Goal: Navigation & Orientation: Go to known website

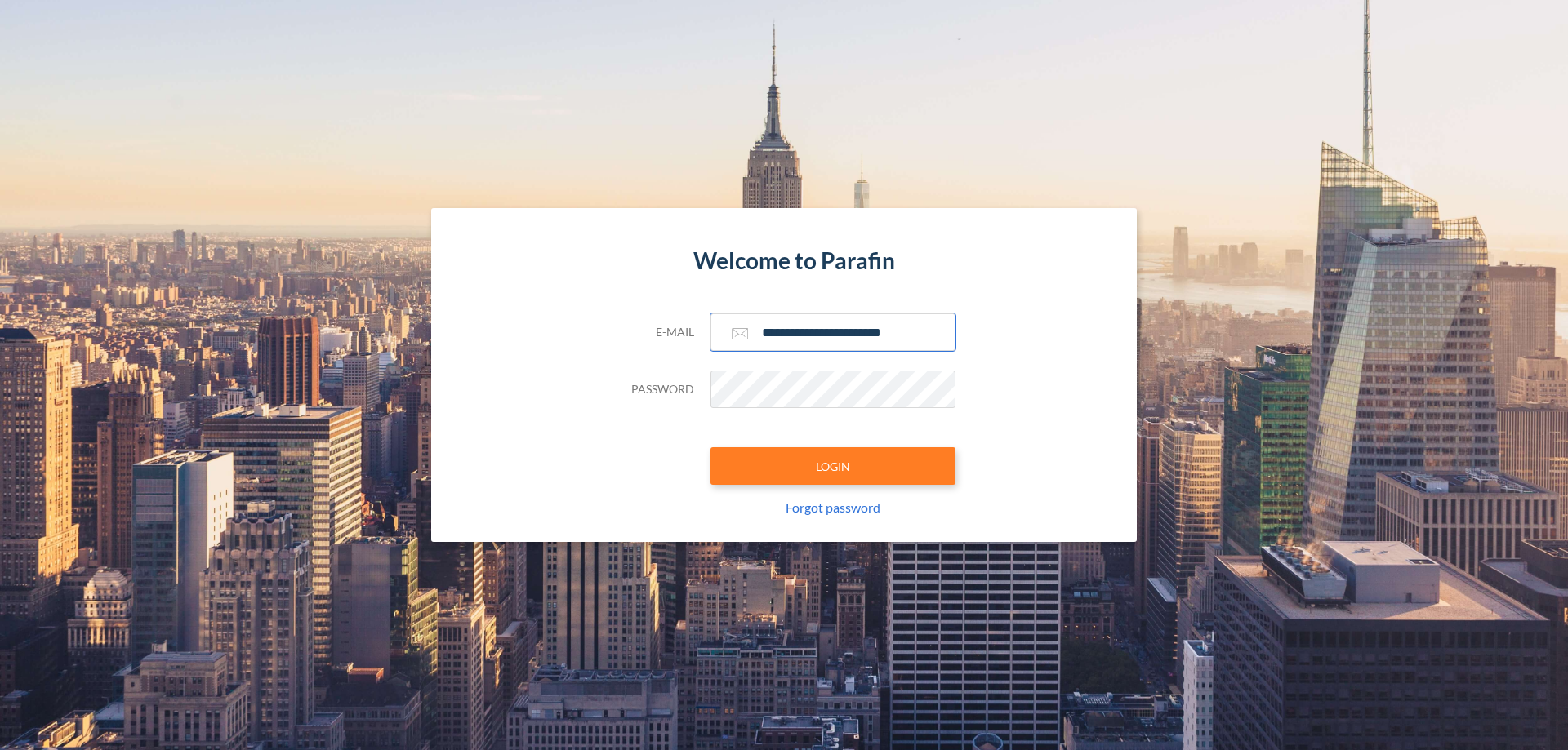
type input "**********"
click at [833, 466] on button "LOGIN" at bounding box center [833, 466] width 245 height 37
